Goal: Register for event/course

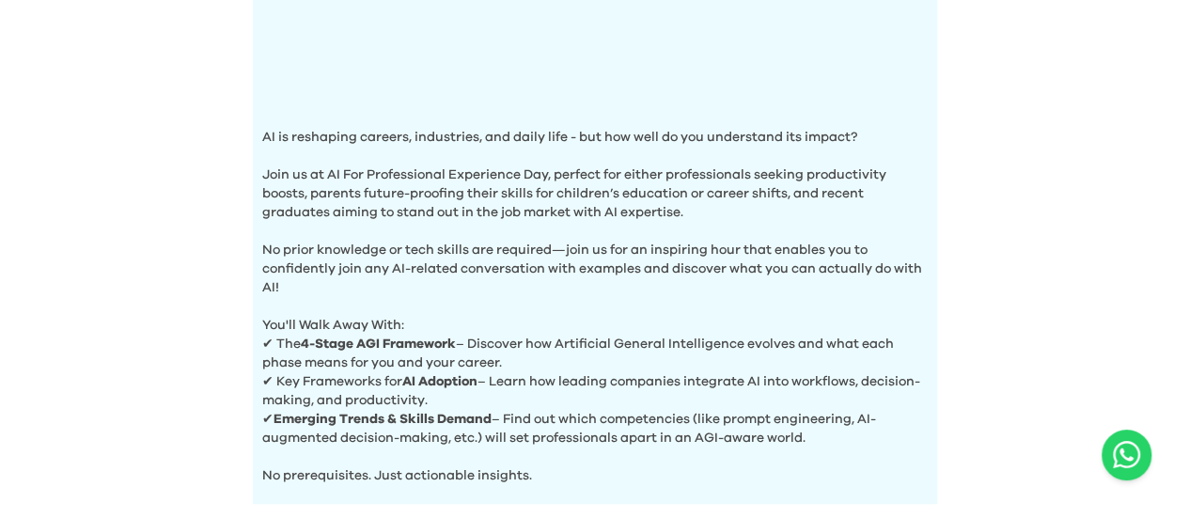
scroll to position [658, 0]
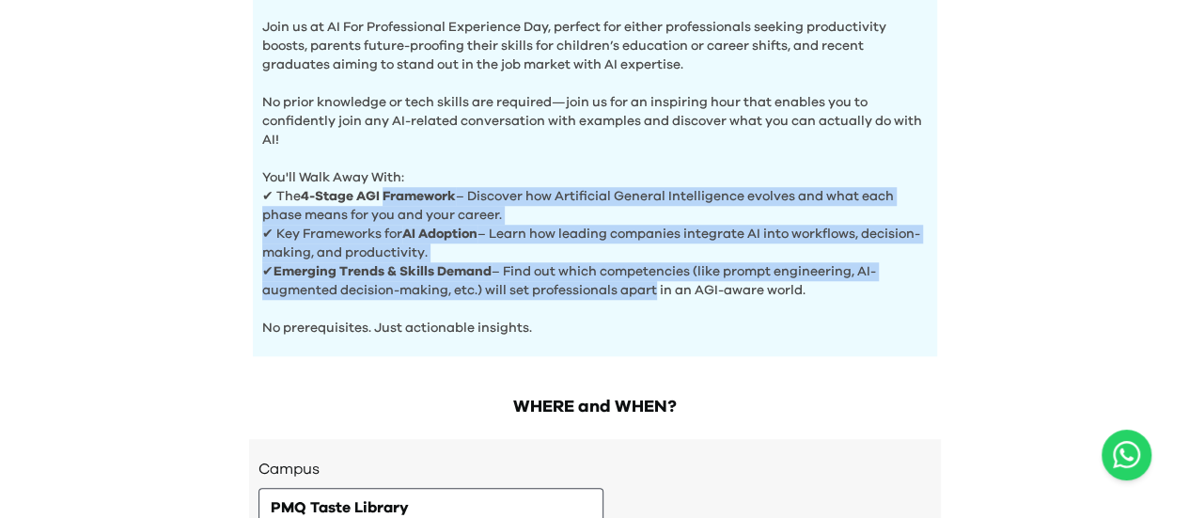
drag, startPoint x: 385, startPoint y: 189, endPoint x: 651, endPoint y: 277, distance: 280.3
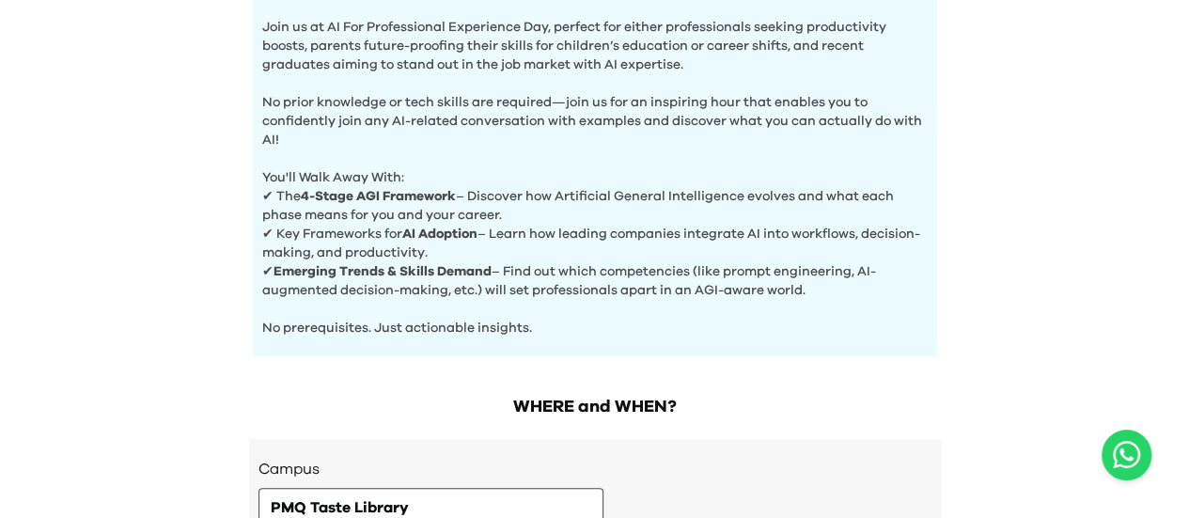
click at [643, 309] on p "No prerequisites. Just actionable insights." at bounding box center [594, 319] width 665 height 38
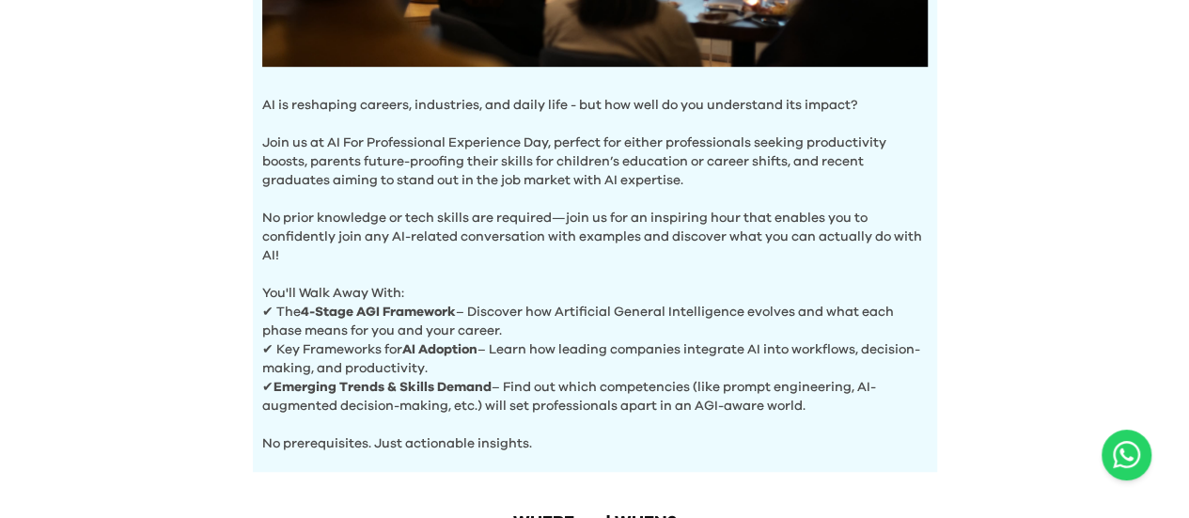
scroll to position [545, 0]
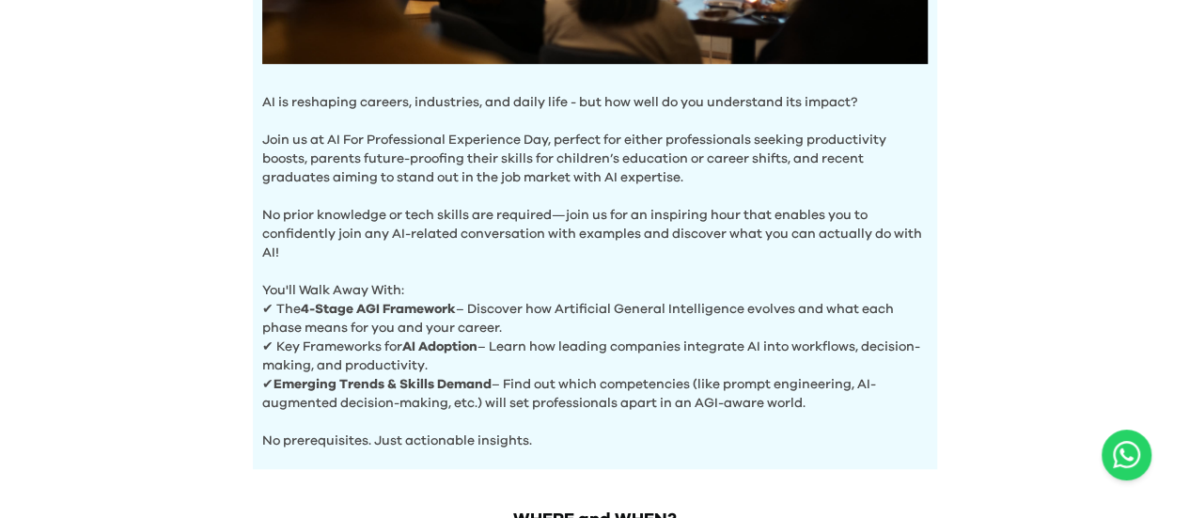
click at [408, 283] on p "You'll Walk Away With:" at bounding box center [594, 281] width 665 height 38
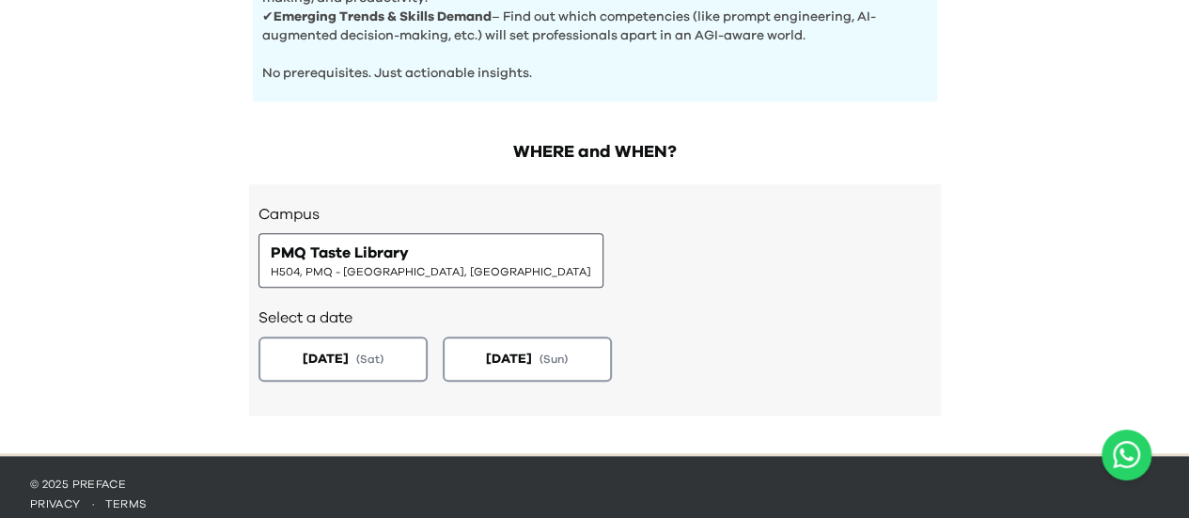
scroll to position [921, 0]
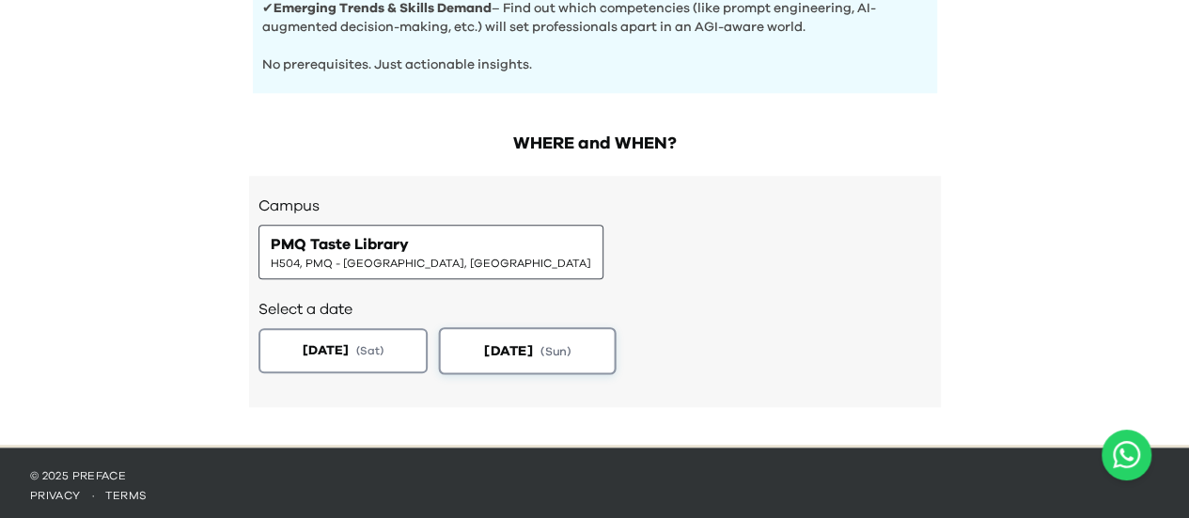
click at [349, 341] on span "[DATE]" at bounding box center [326, 350] width 46 height 19
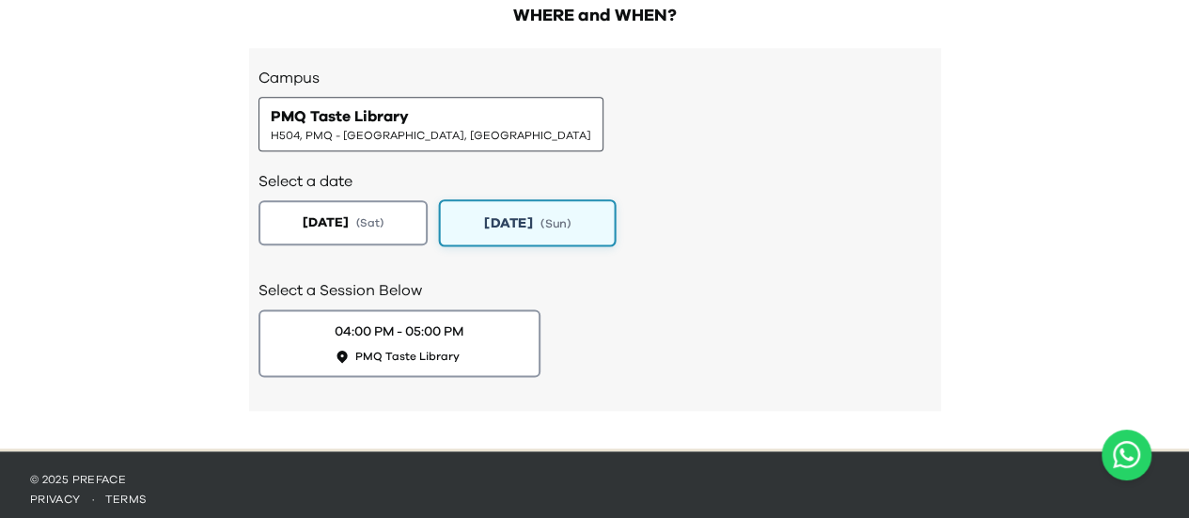
scroll to position [1053, 0]
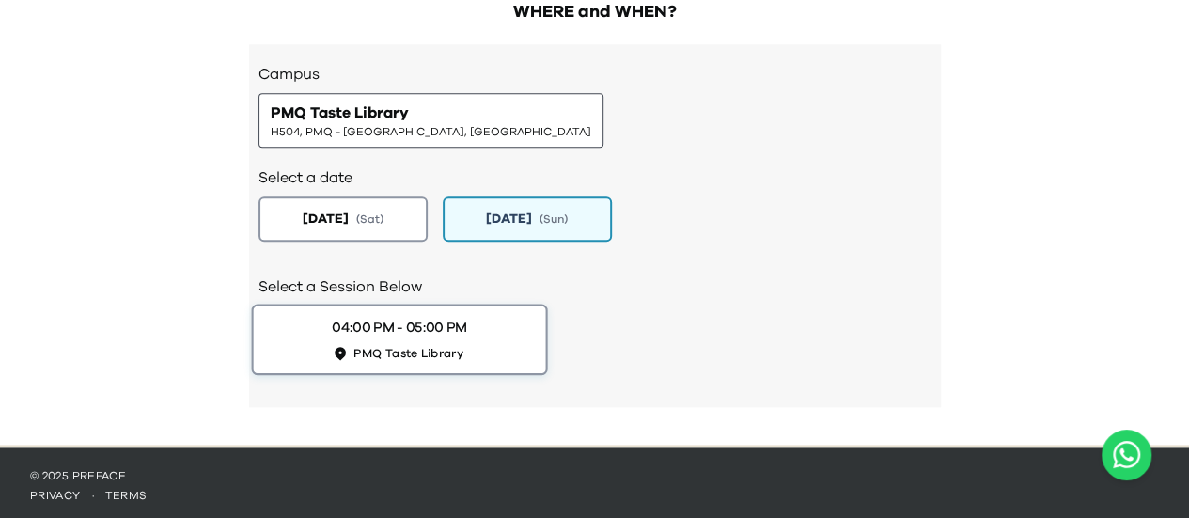
click at [515, 343] on button "04:00 PM - 05:00 PM PMQ Taste Library" at bounding box center [399, 339] width 296 height 71
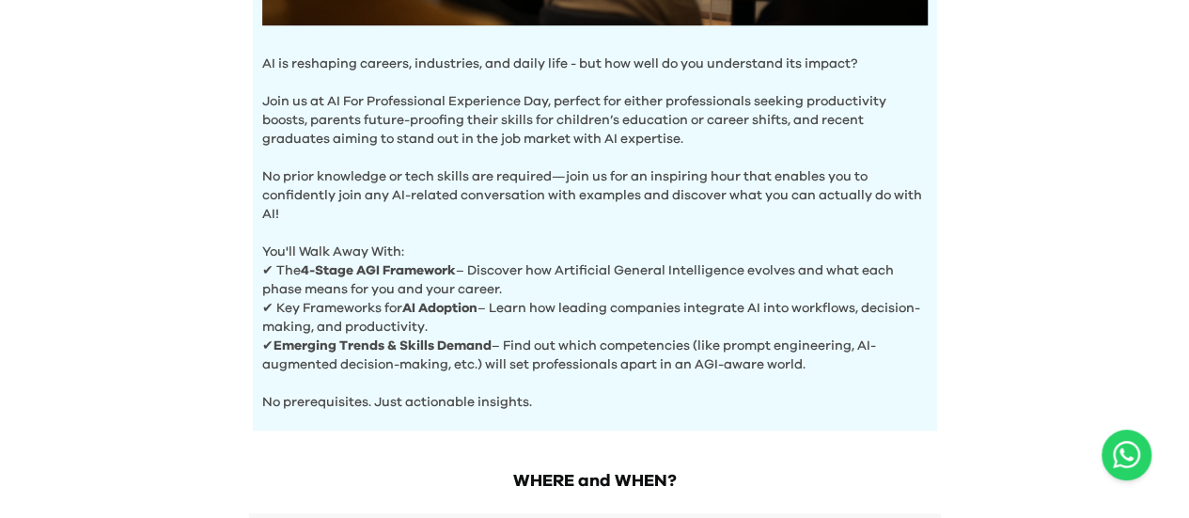
scroll to position [560, 0]
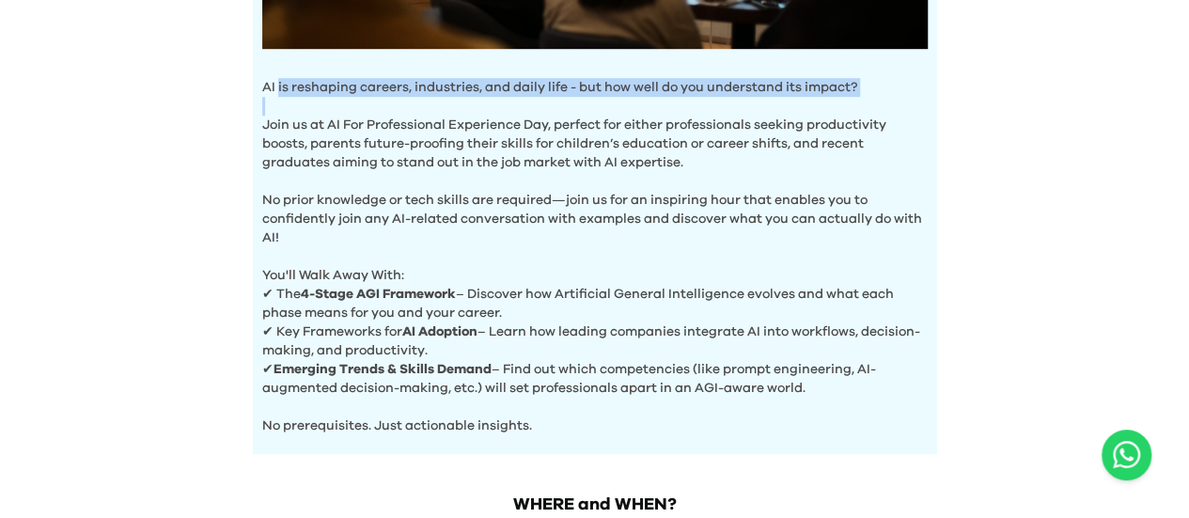
drag, startPoint x: 276, startPoint y: 79, endPoint x: 669, endPoint y: 101, distance: 393.4
click at [669, 100] on div "AI is reshaping careers, industries, and daily life - but how well do you under…" at bounding box center [595, 19] width 684 height 867
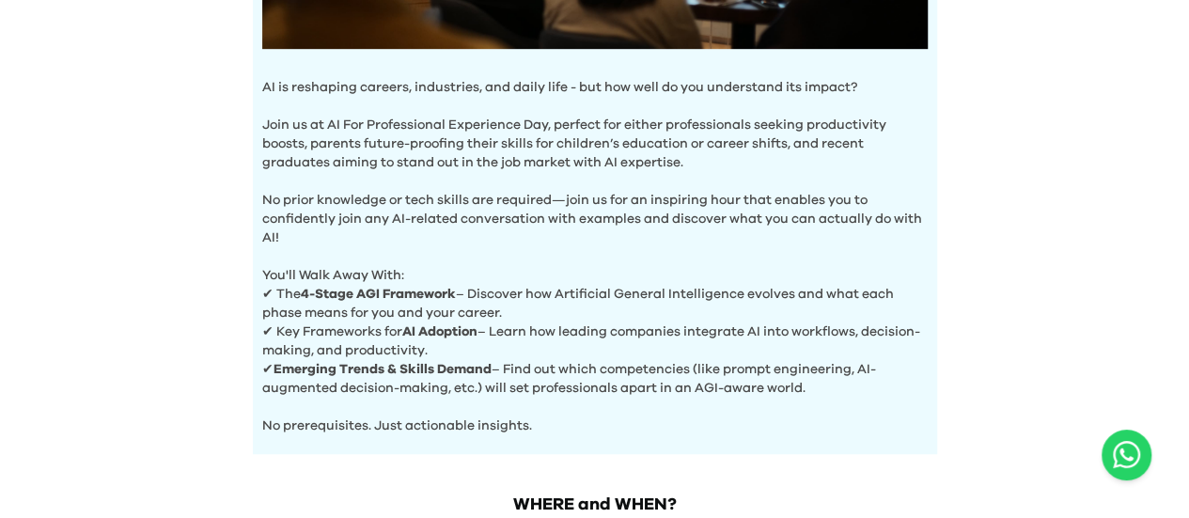
click at [662, 185] on p "No prior knowledge or tech skills are required—join us for an inspiring hour th…" at bounding box center [594, 209] width 665 height 75
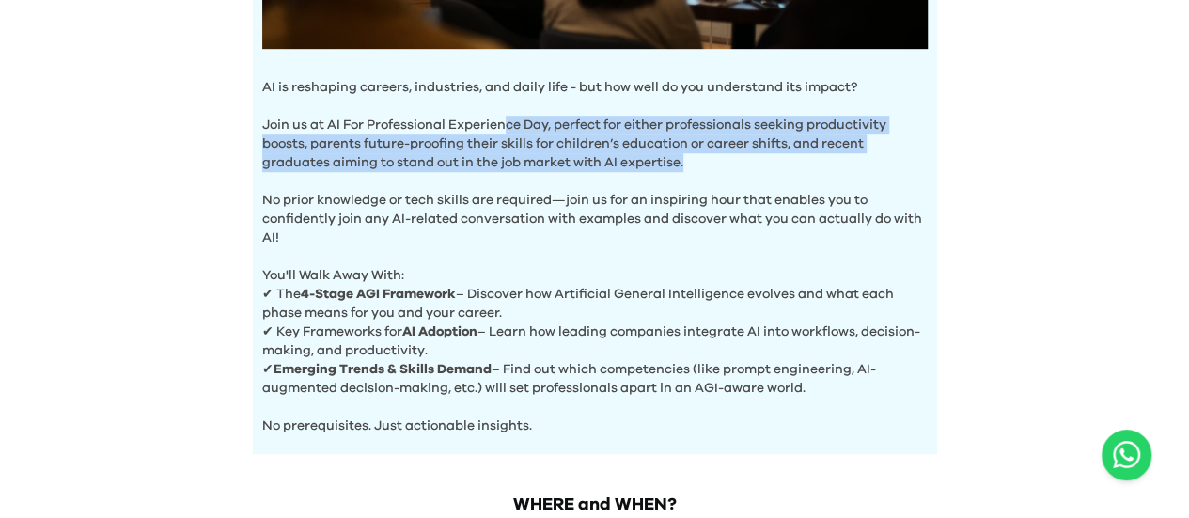
drag, startPoint x: 508, startPoint y: 117, endPoint x: 785, endPoint y: 155, distance: 279.8
click at [785, 155] on p "Join us at AI For Professional Experience Day, perfect for either professionals…" at bounding box center [594, 134] width 665 height 75
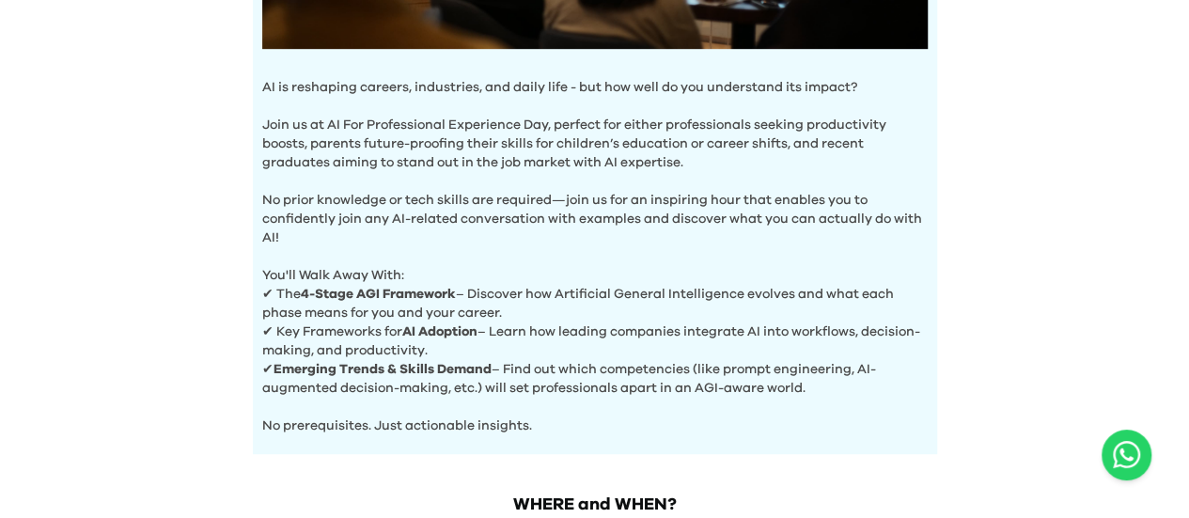
click at [774, 183] on p "No prior knowledge or tech skills are required—join us for an inspiring hour th…" at bounding box center [594, 209] width 665 height 75
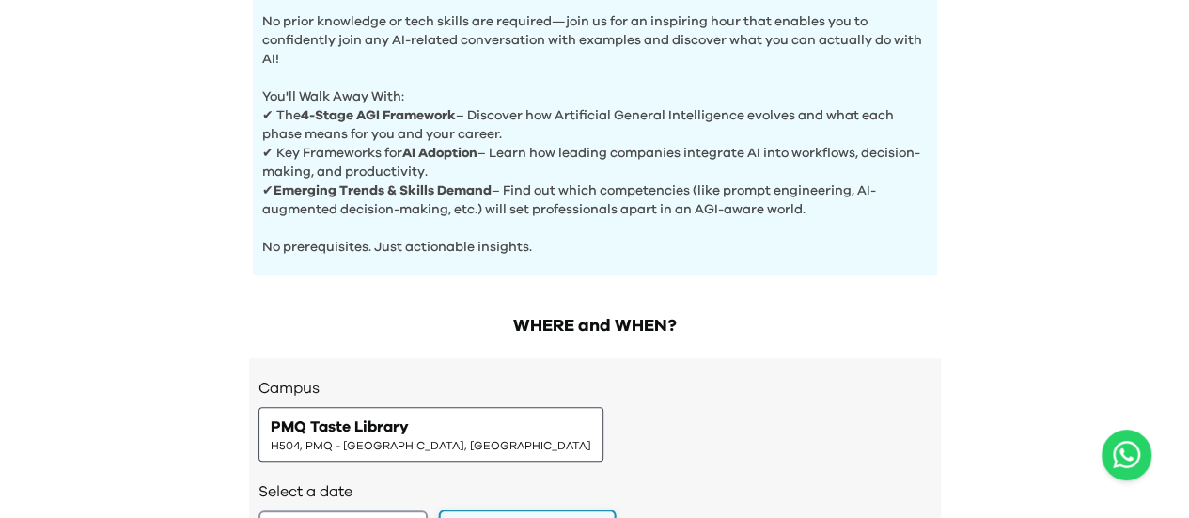
scroll to position [842, 0]
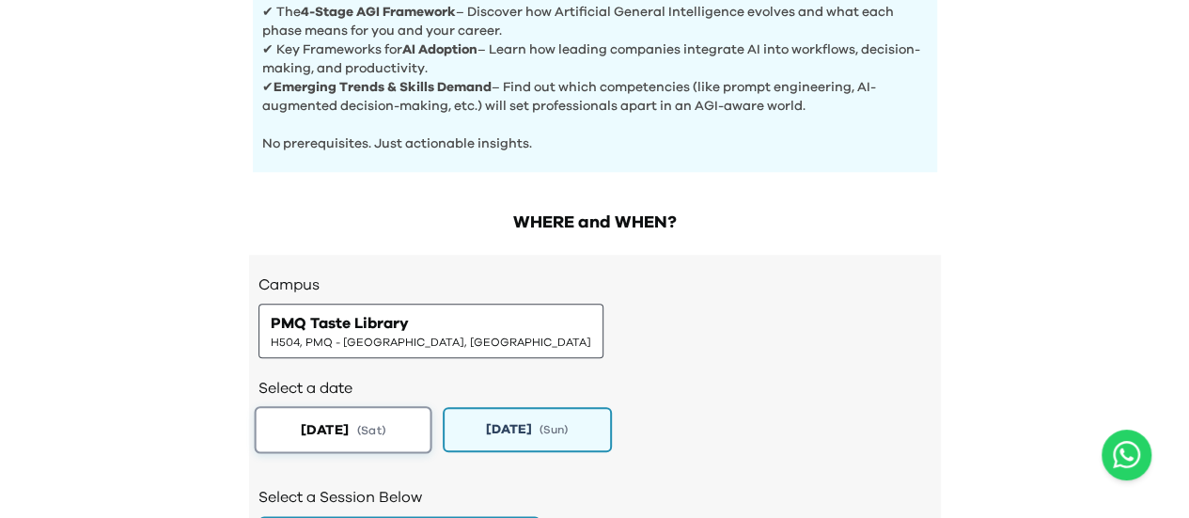
click at [405, 430] on button "[DATE] ( Sat )" at bounding box center [343, 429] width 178 height 47
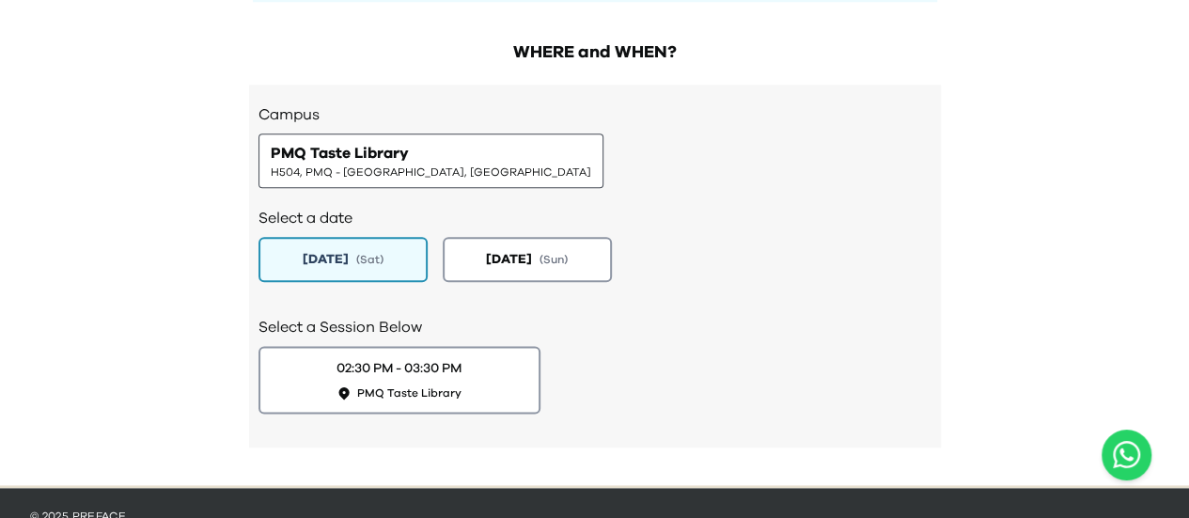
scroll to position [1030, 0]
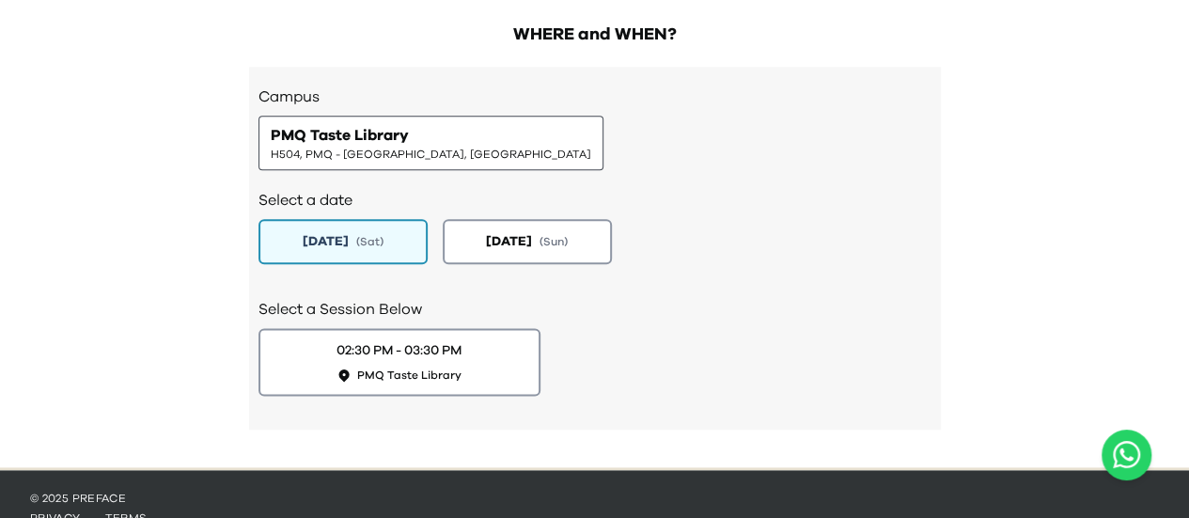
click at [545, 195] on h2 "Select a date" at bounding box center [594, 200] width 673 height 23
click at [551, 255] on button "[DATE] ( Sun )" at bounding box center [527, 241] width 178 height 47
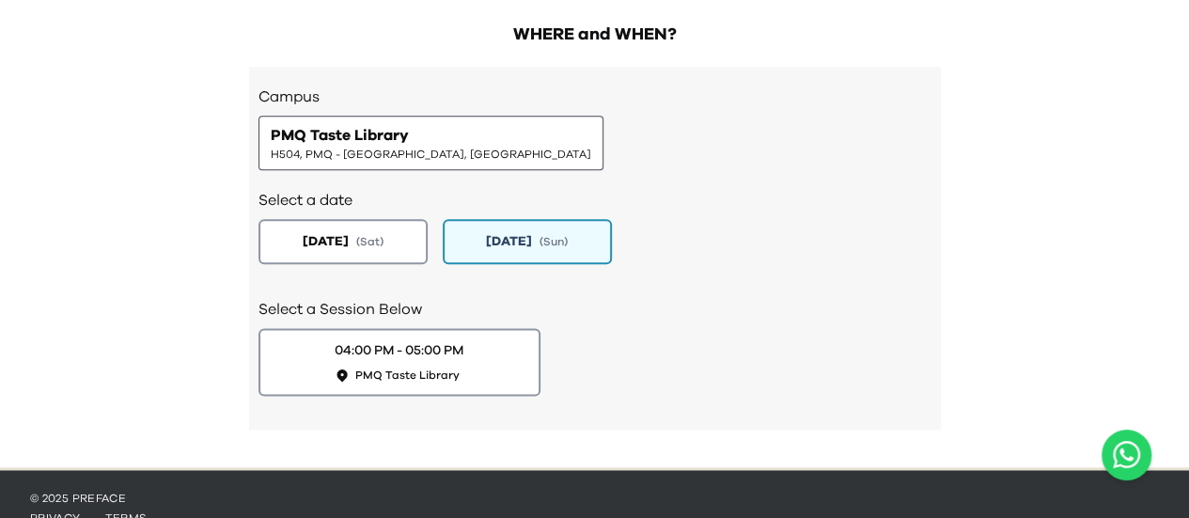
click at [382, 129] on span "PMQ Taste Library" at bounding box center [340, 135] width 138 height 23
